Goal: Task Accomplishment & Management: Complete application form

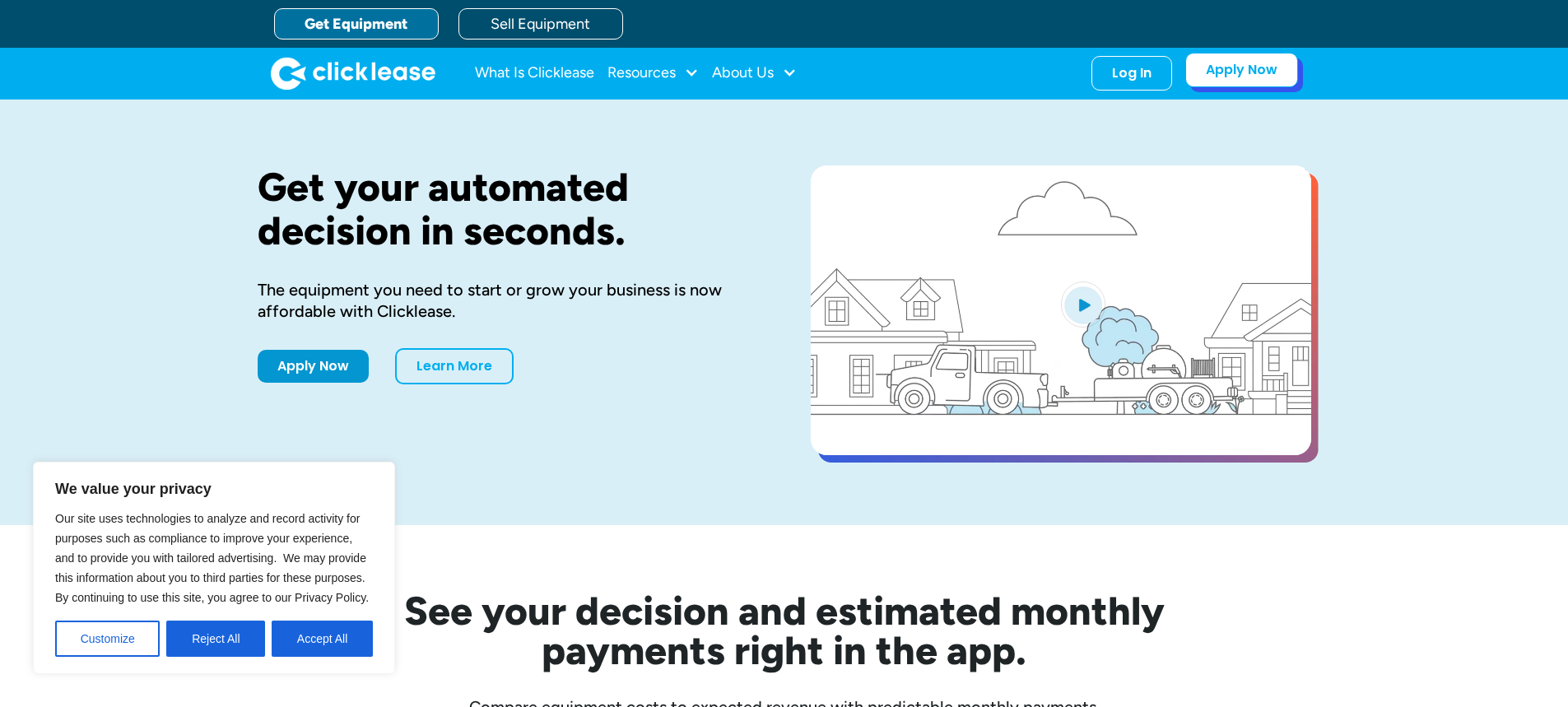
click at [1254, 84] on link "Apply Now" at bounding box center [1241, 70] width 113 height 35
click at [1126, 74] on div "Log In" at bounding box center [1132, 70] width 40 height 17
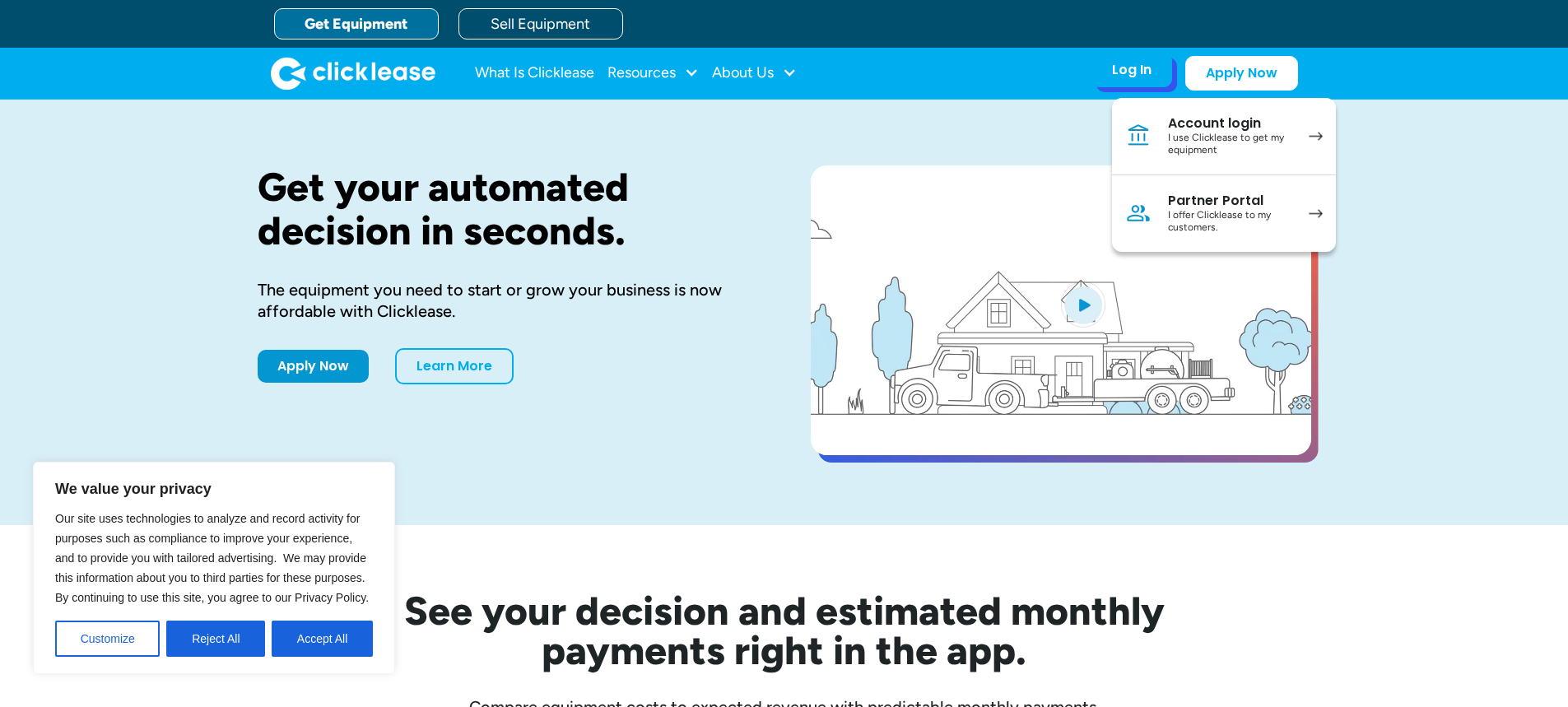
click at [1197, 218] on div "I offer Clicklease to my customers." at bounding box center [1230, 222] width 125 height 26
